Goal: Task Accomplishment & Management: Complete application form

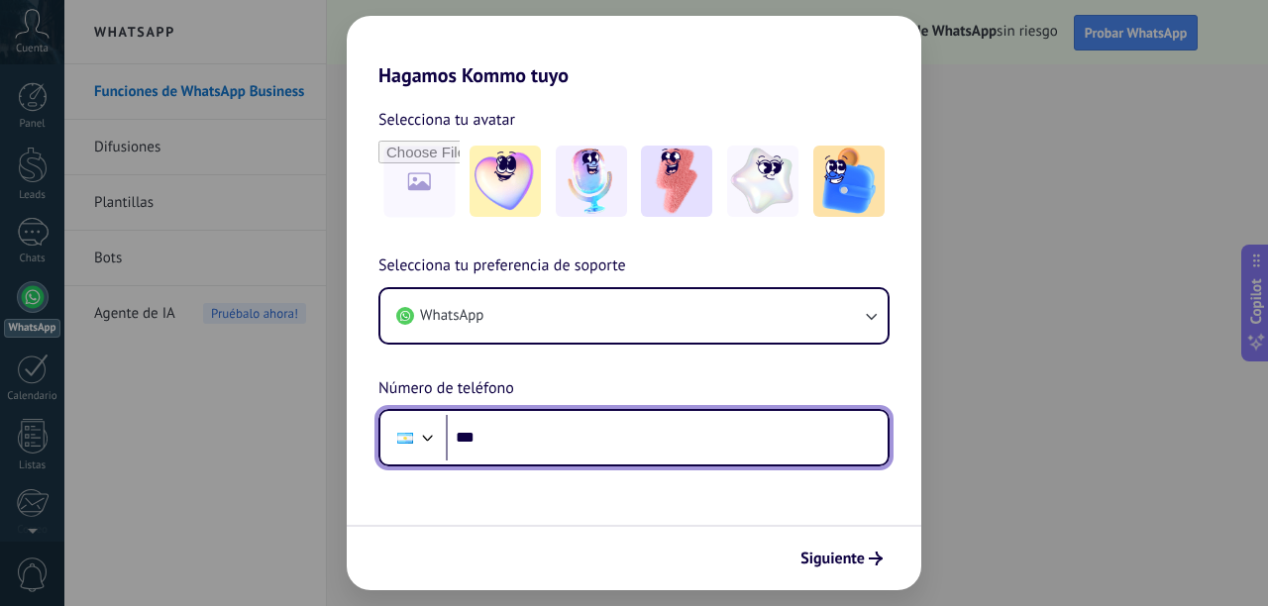
click at [529, 436] on input "***" at bounding box center [667, 438] width 442 height 46
type input "**********"
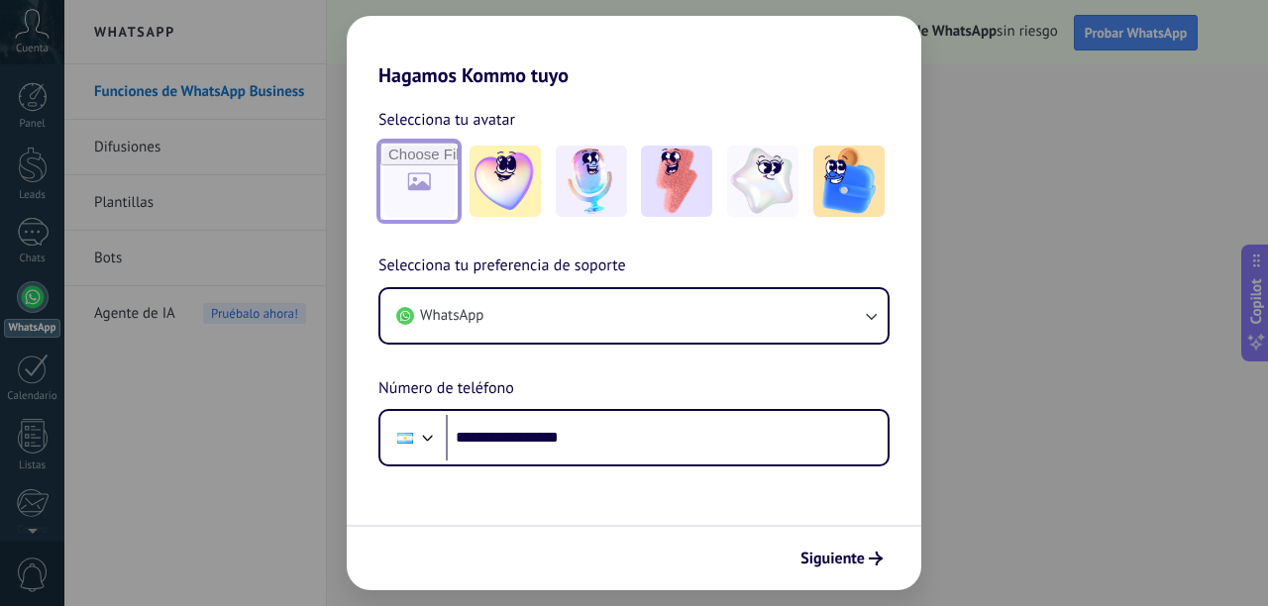
click at [426, 188] on input "file" at bounding box center [418, 181] width 77 height 77
click at [516, 167] on img at bounding box center [504, 181] width 71 height 71
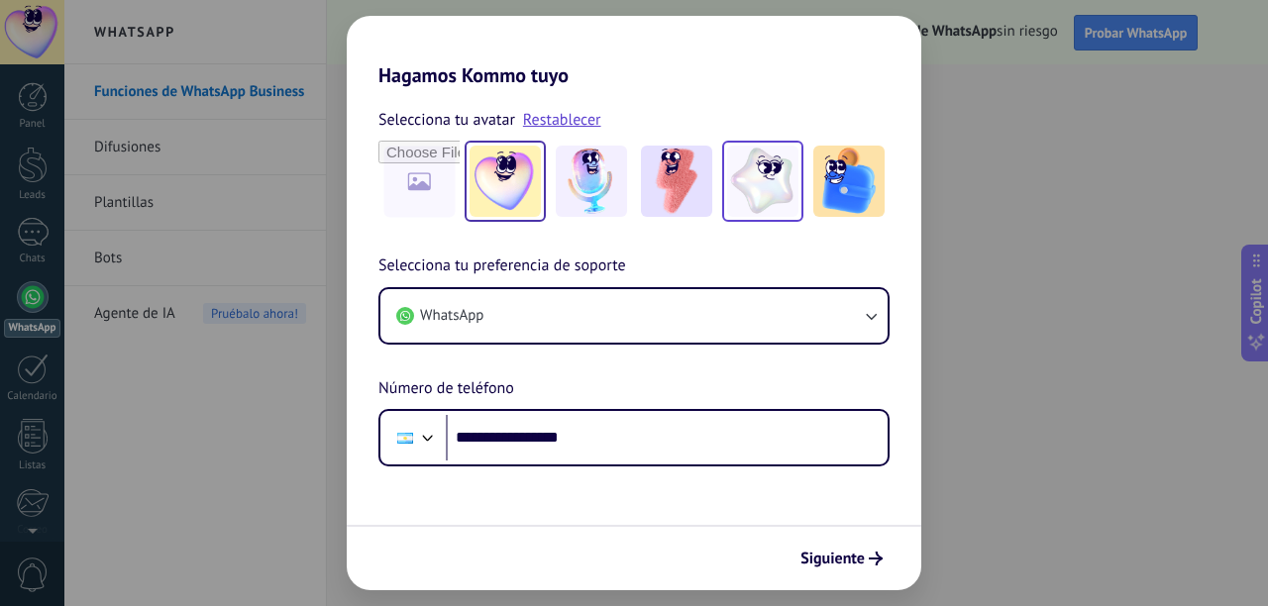
click at [753, 194] on img at bounding box center [762, 181] width 71 height 71
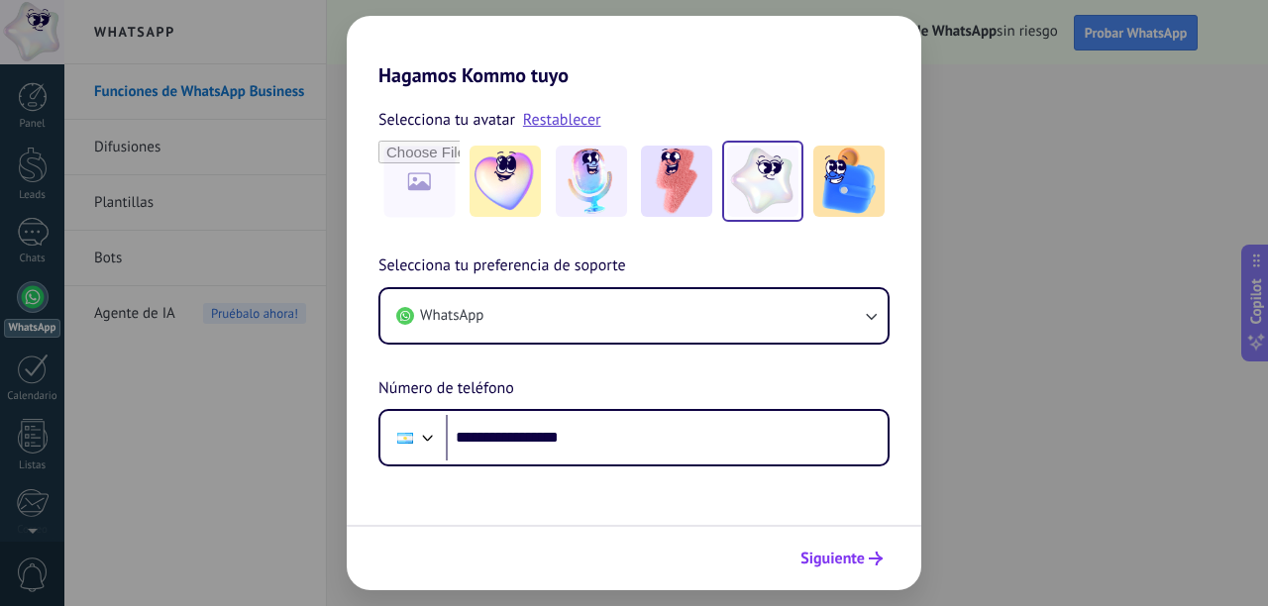
click at [834, 556] on span "Siguiente" at bounding box center [832, 559] width 64 height 14
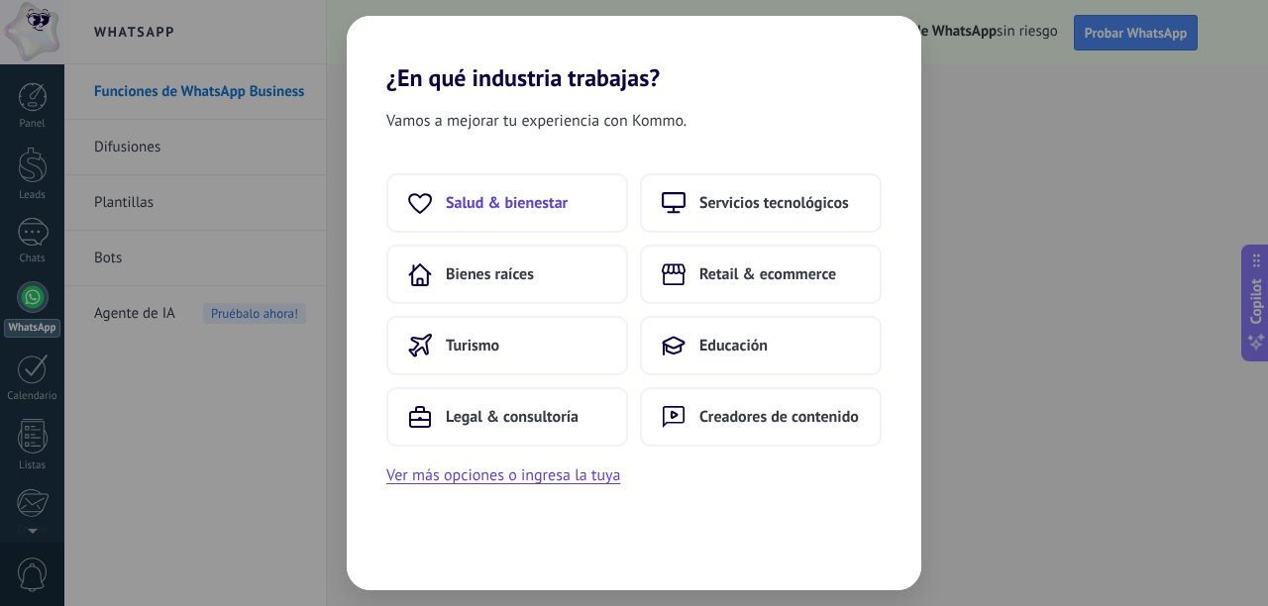
click at [499, 196] on span "Salud & bienestar" at bounding box center [507, 203] width 122 height 20
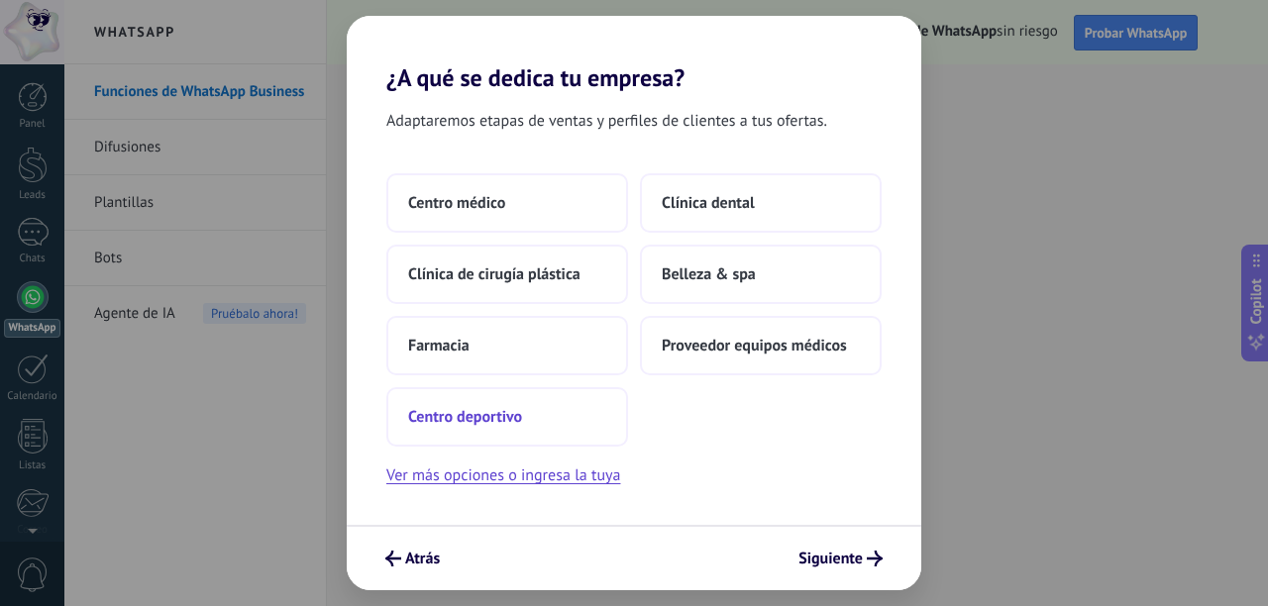
click at [475, 411] on span "Centro deportivo" at bounding box center [465, 417] width 114 height 20
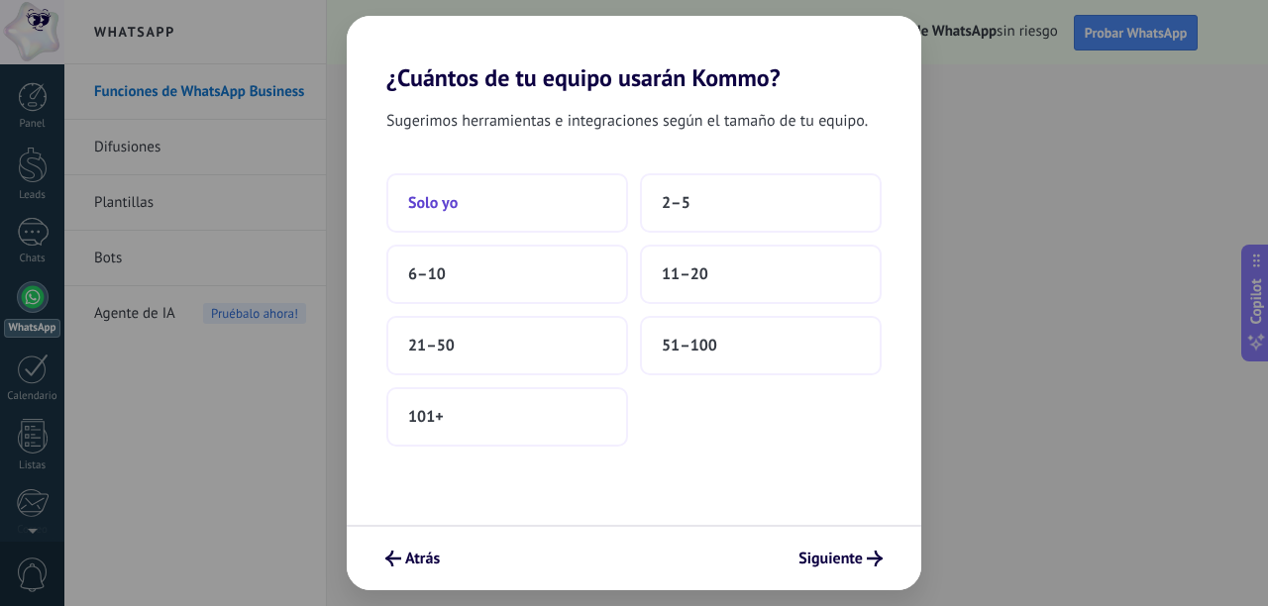
click at [442, 193] on span "Solo yo" at bounding box center [433, 203] width 50 height 20
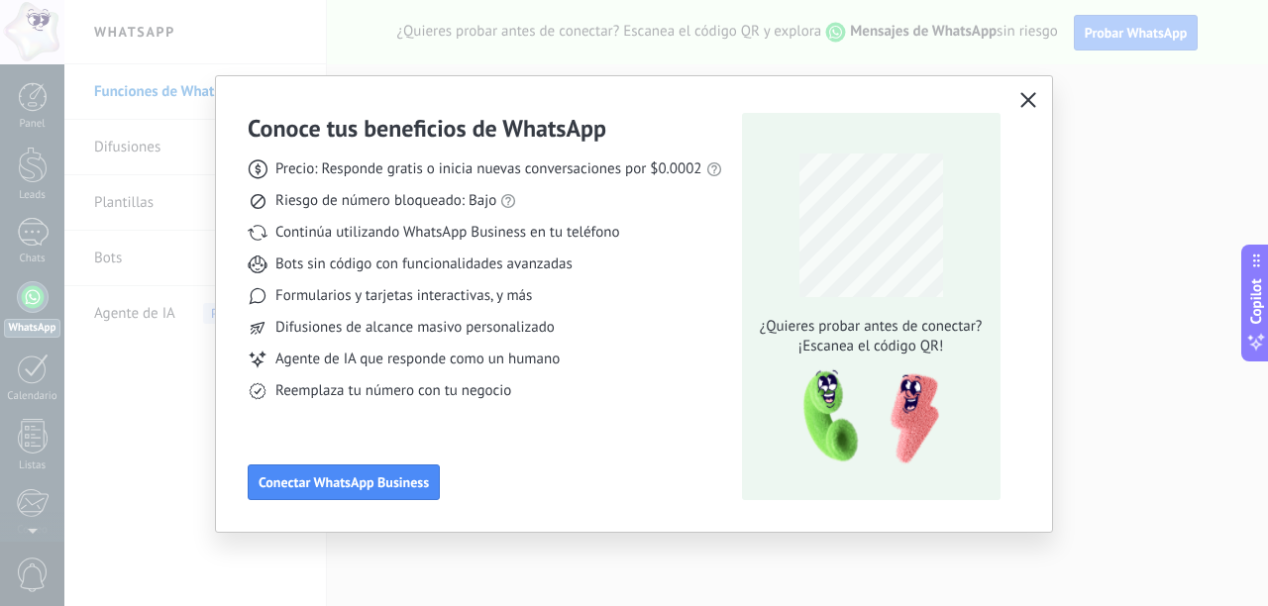
click at [1027, 90] on button "button" at bounding box center [1028, 101] width 26 height 28
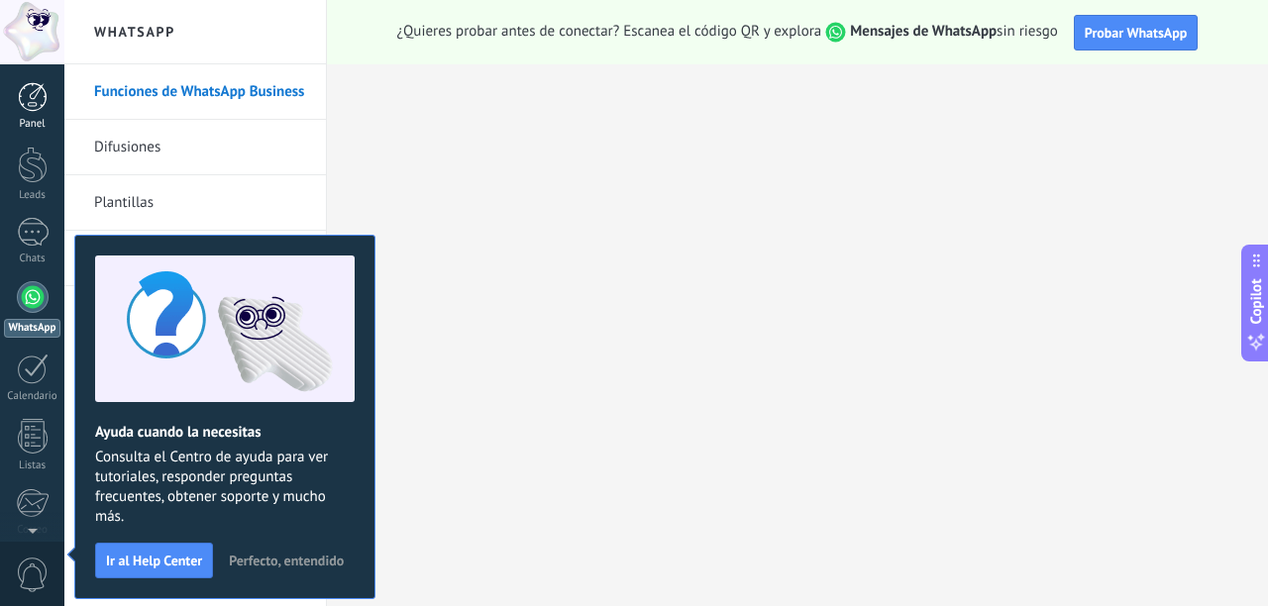
click at [22, 95] on div at bounding box center [33, 97] width 30 height 30
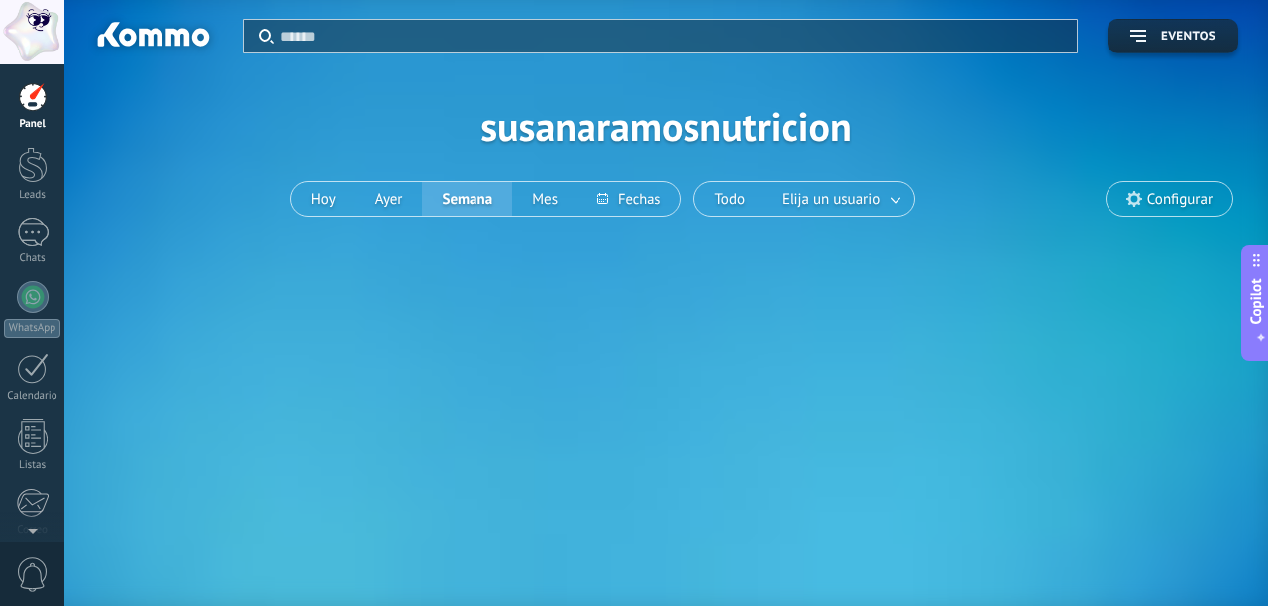
click at [27, 18] on div at bounding box center [32, 32] width 64 height 64
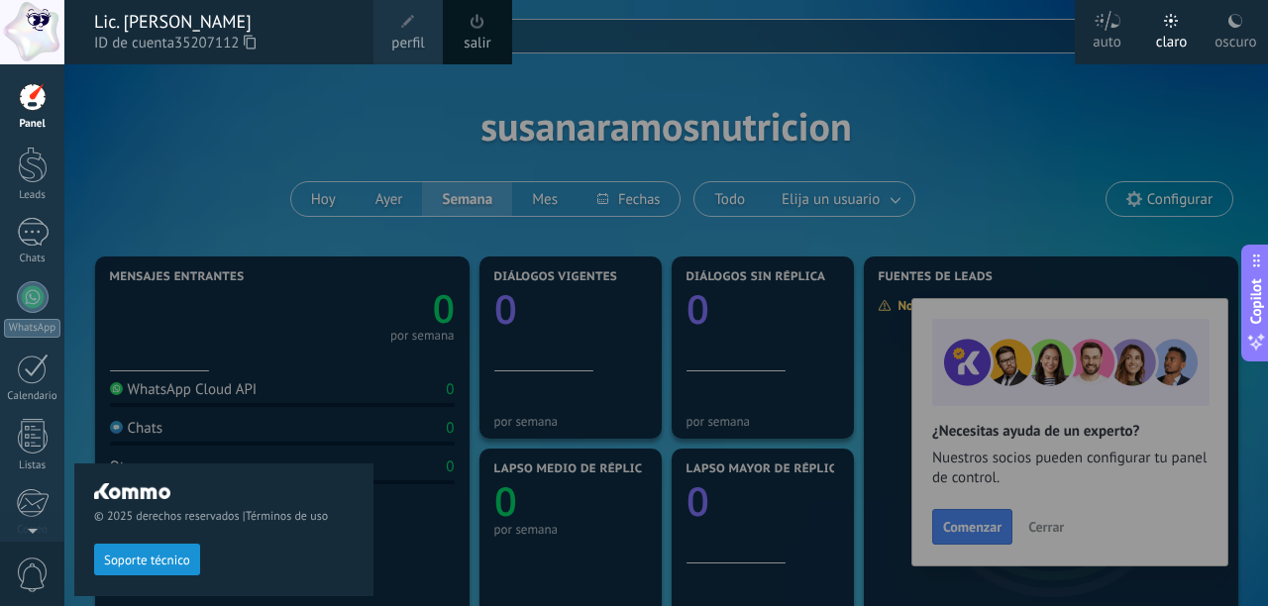
click at [225, 153] on div "© 2025 derechos reservados | Términos de uso Soporte técnico" at bounding box center [223, 335] width 299 height 542
click at [420, 111] on div at bounding box center [698, 303] width 1268 height 606
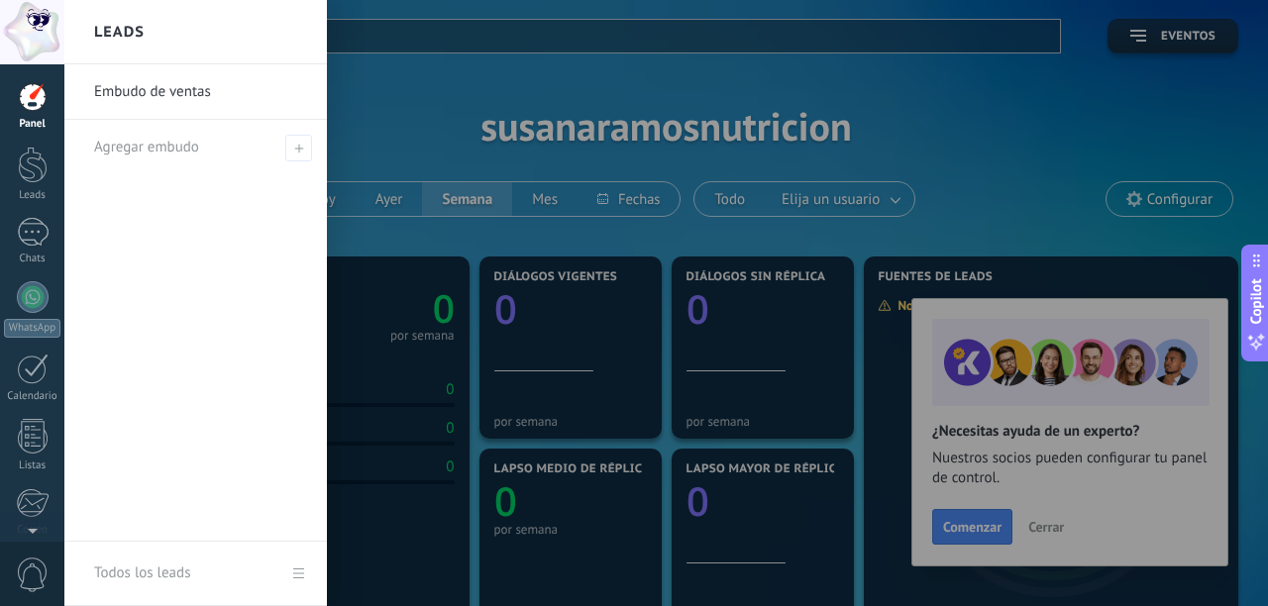
click at [1043, 527] on div at bounding box center [698, 303] width 1268 height 606
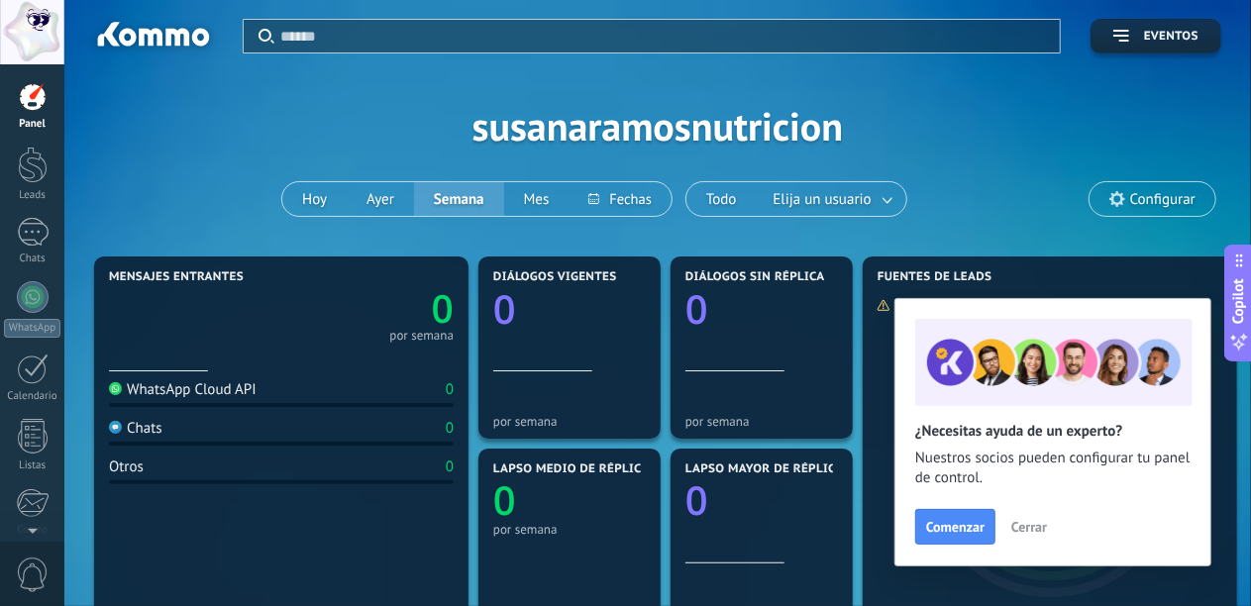
click at [1036, 527] on span "Cerrar" at bounding box center [1029, 527] width 36 height 14
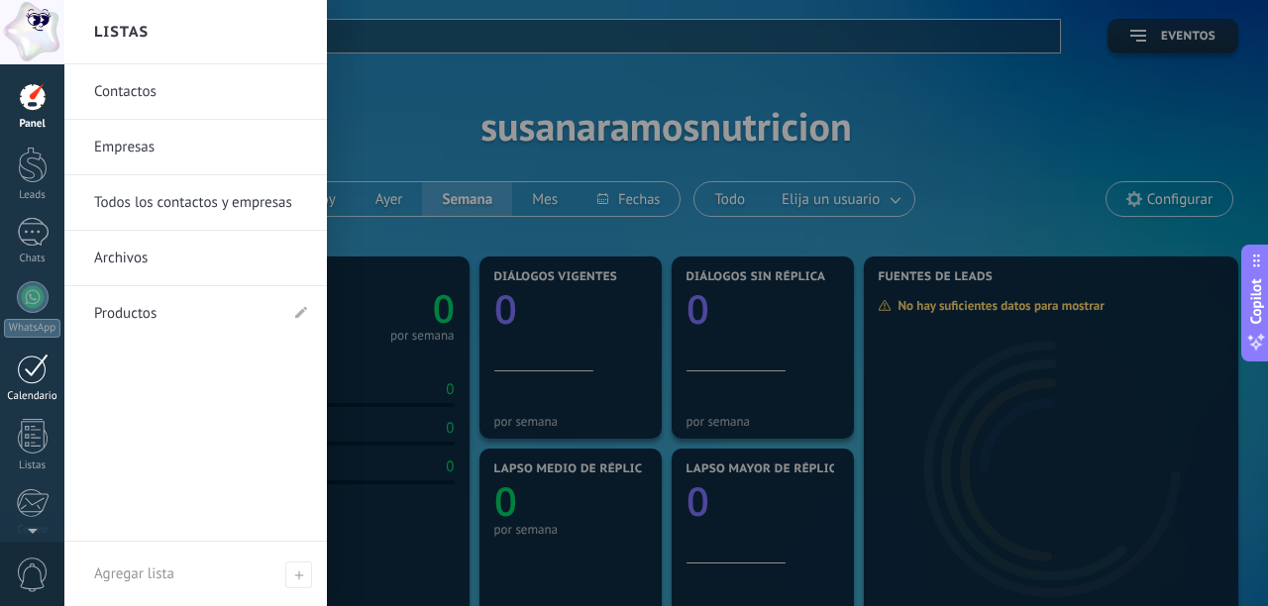
click at [24, 369] on div at bounding box center [33, 369] width 32 height 31
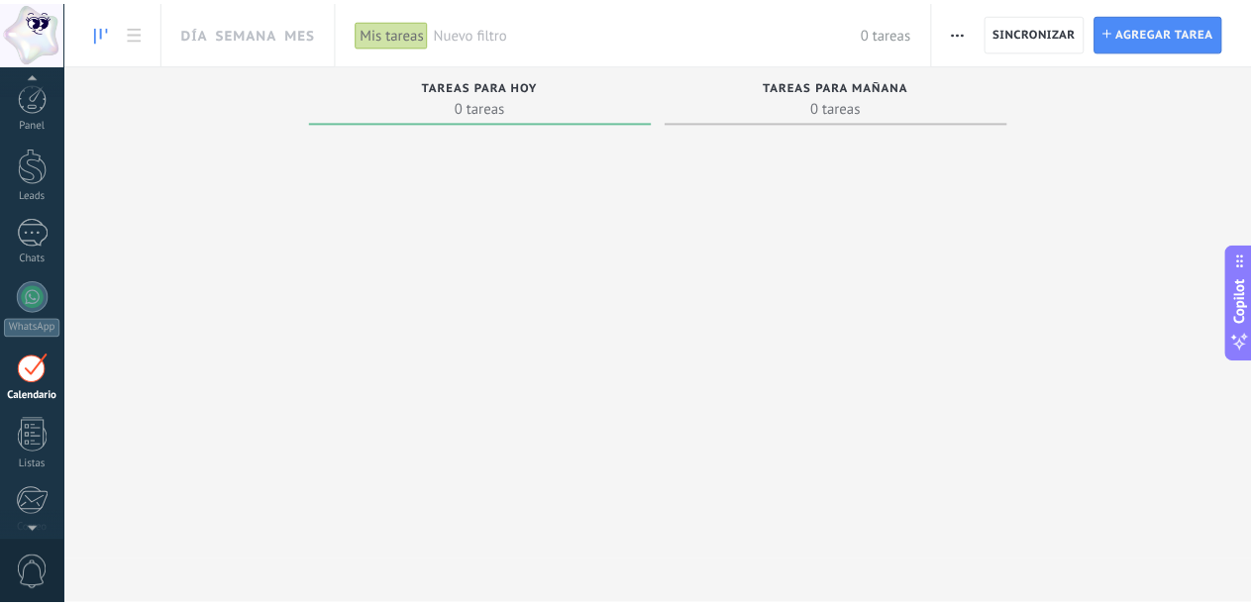
scroll to position [55, 0]
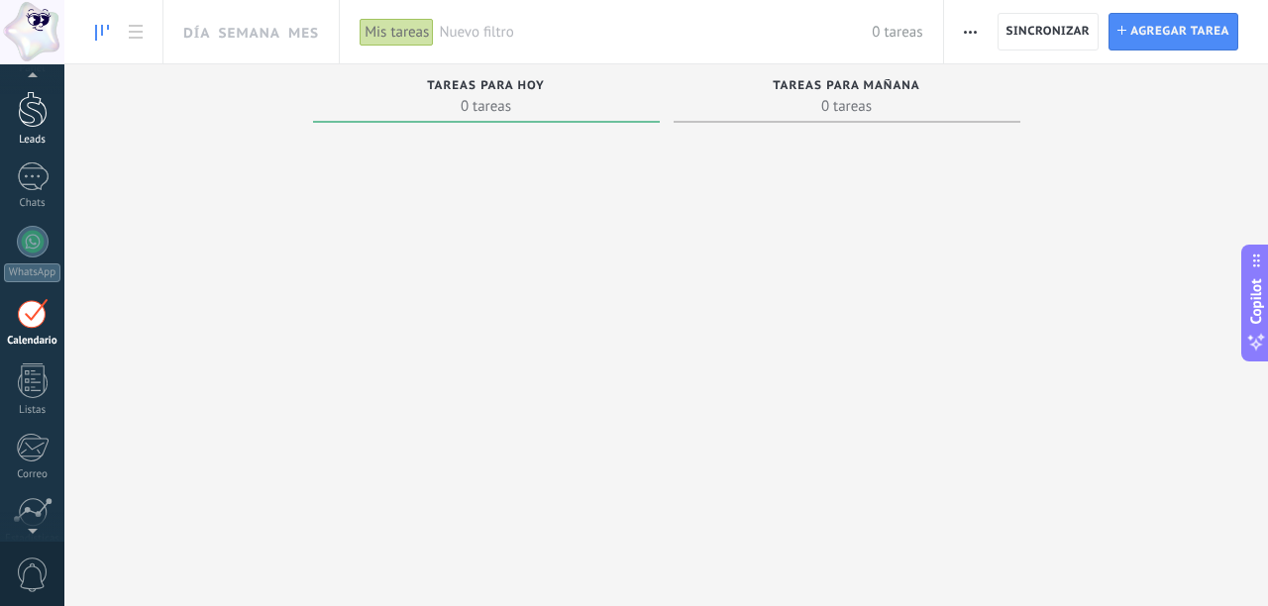
click at [34, 105] on div at bounding box center [33, 109] width 30 height 37
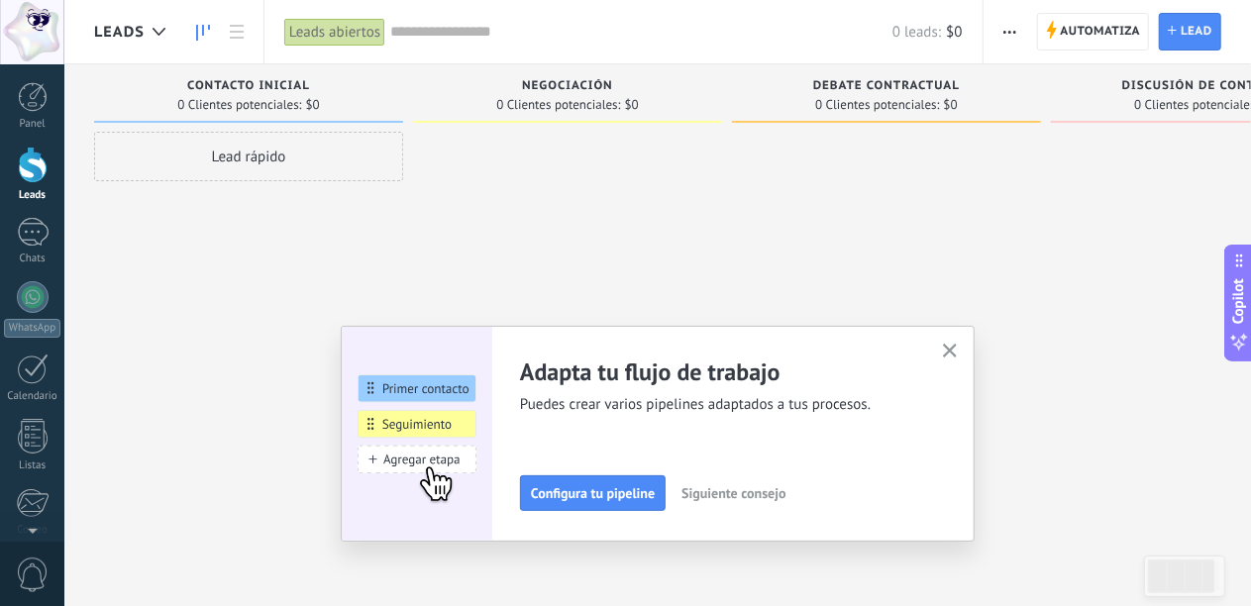
click at [962, 343] on button "button" at bounding box center [950, 352] width 25 height 27
